Goal: Navigation & Orientation: Find specific page/section

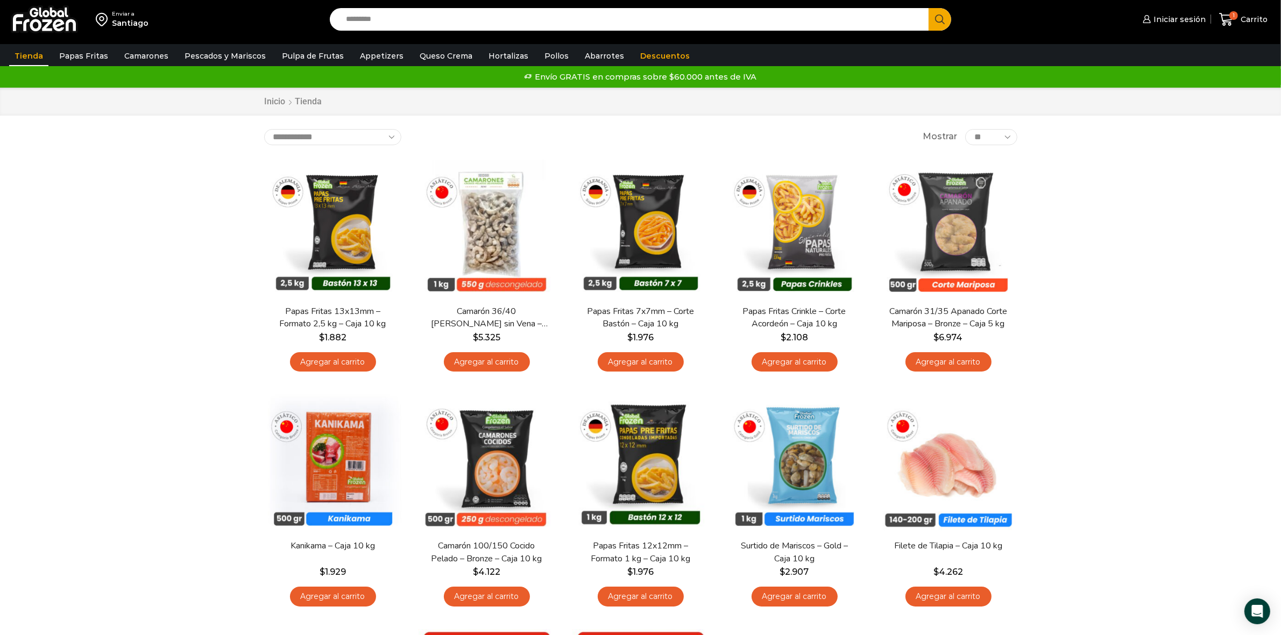
click at [418, 19] on input "Search input" at bounding box center [631, 19] width 583 height 23
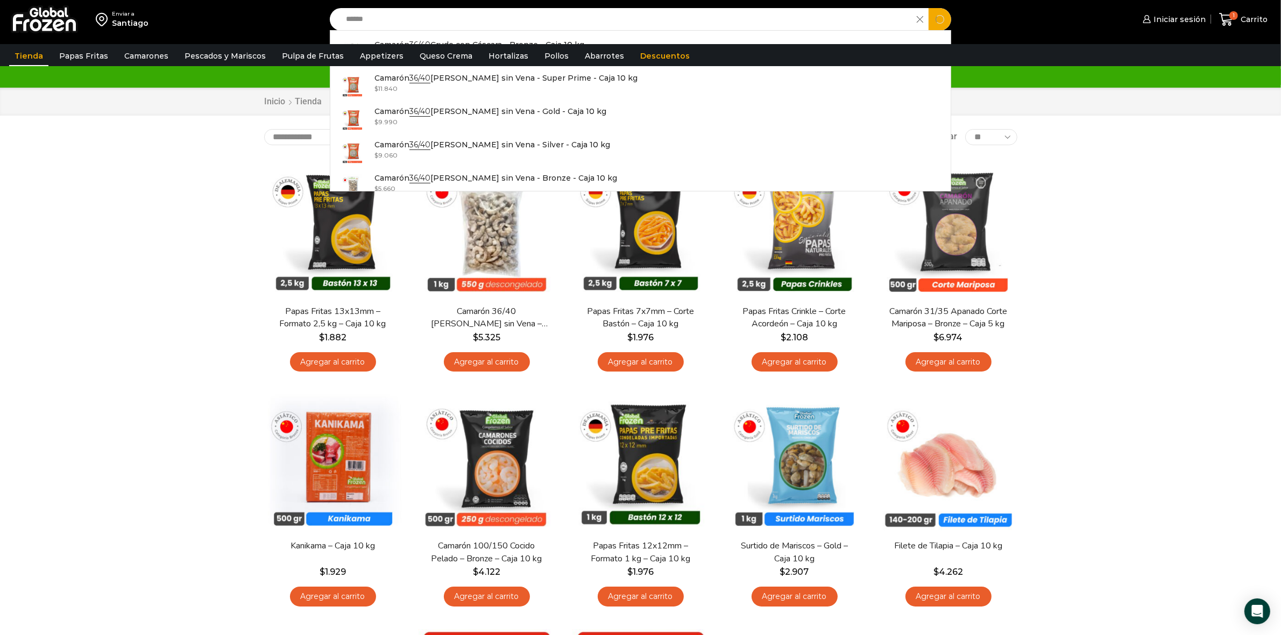
type input "*****"
click at [928, 8] on button "Search" at bounding box center [939, 19] width 23 height 23
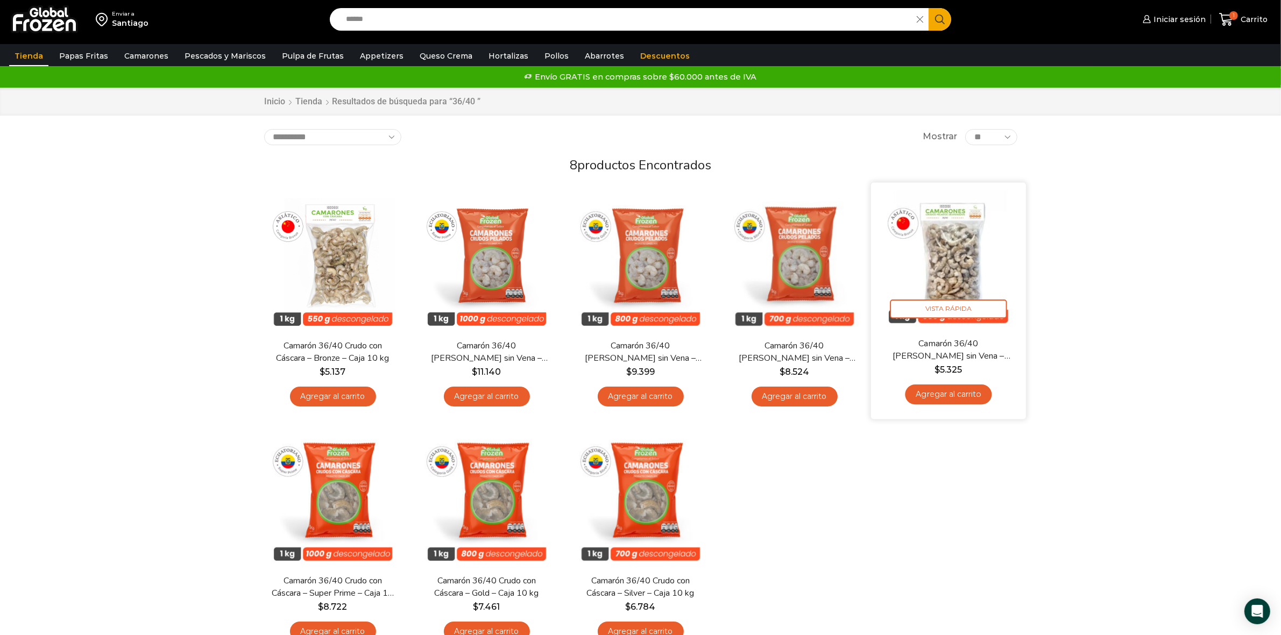
click at [940, 288] on img at bounding box center [948, 260] width 139 height 139
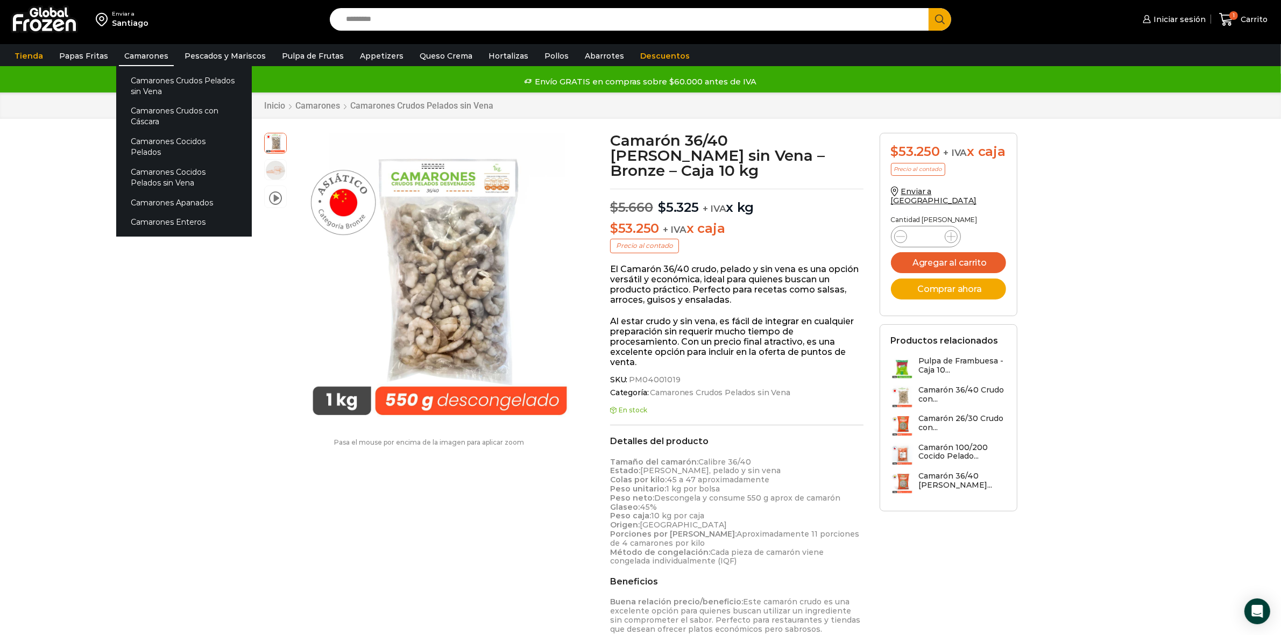
click at [141, 60] on link "Camarones" at bounding box center [146, 56] width 55 height 20
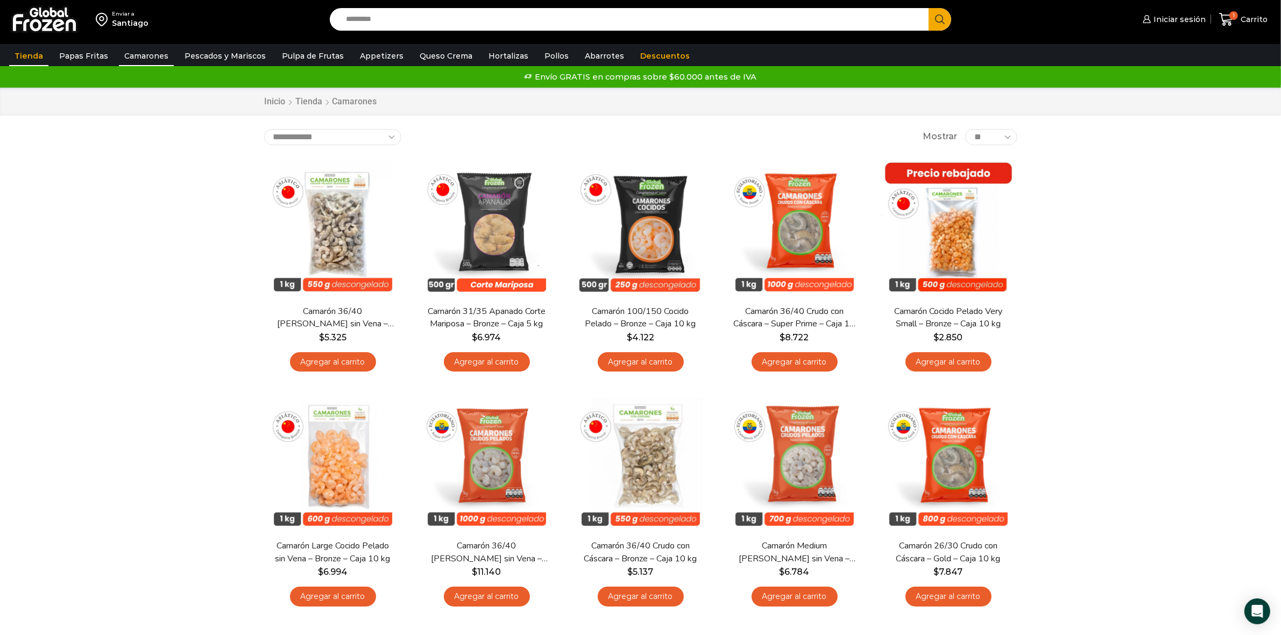
click at [41, 52] on link "Tienda" at bounding box center [28, 56] width 39 height 20
